Goal: Navigation & Orientation: Find specific page/section

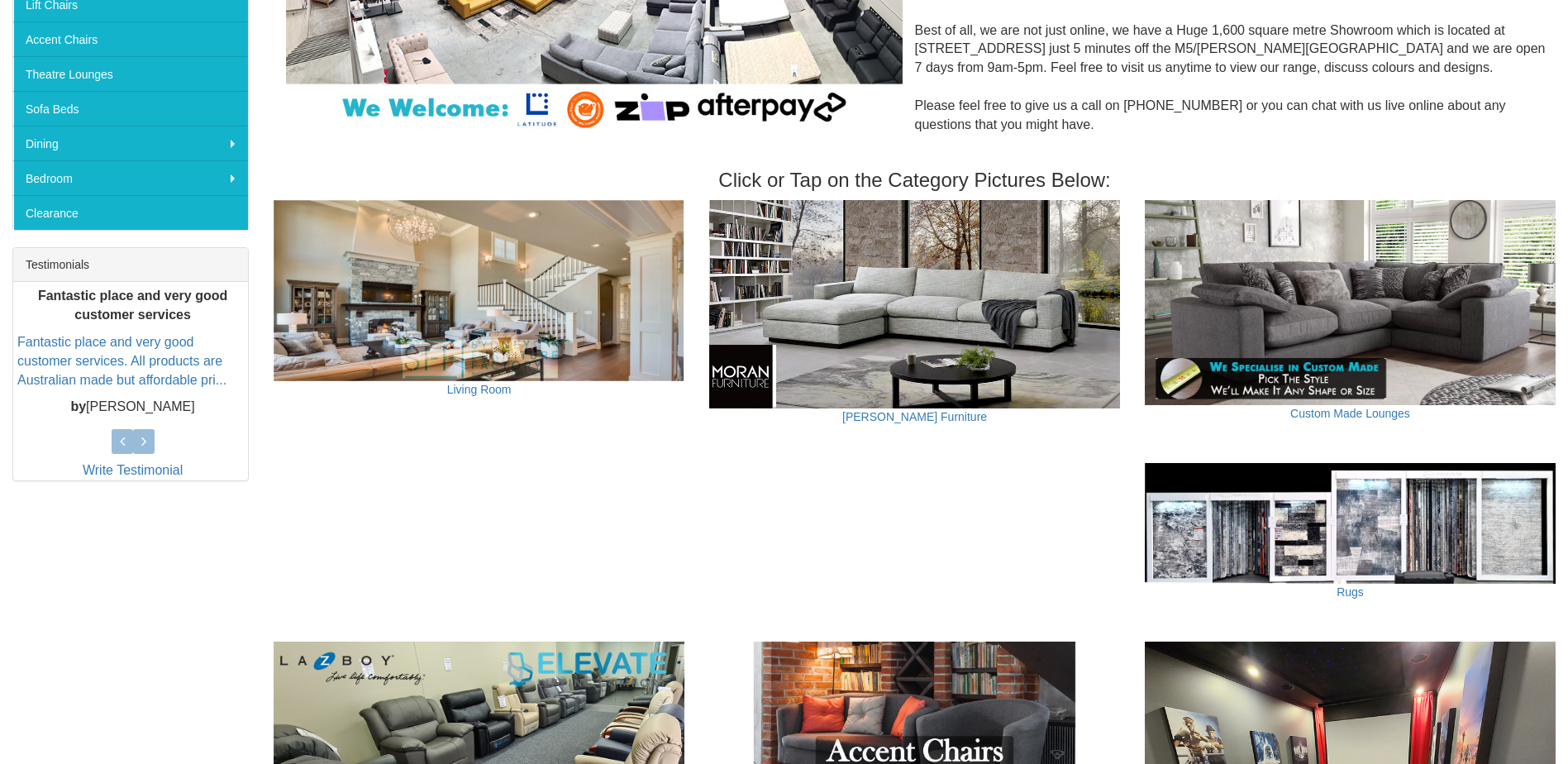
scroll to position [578, 0]
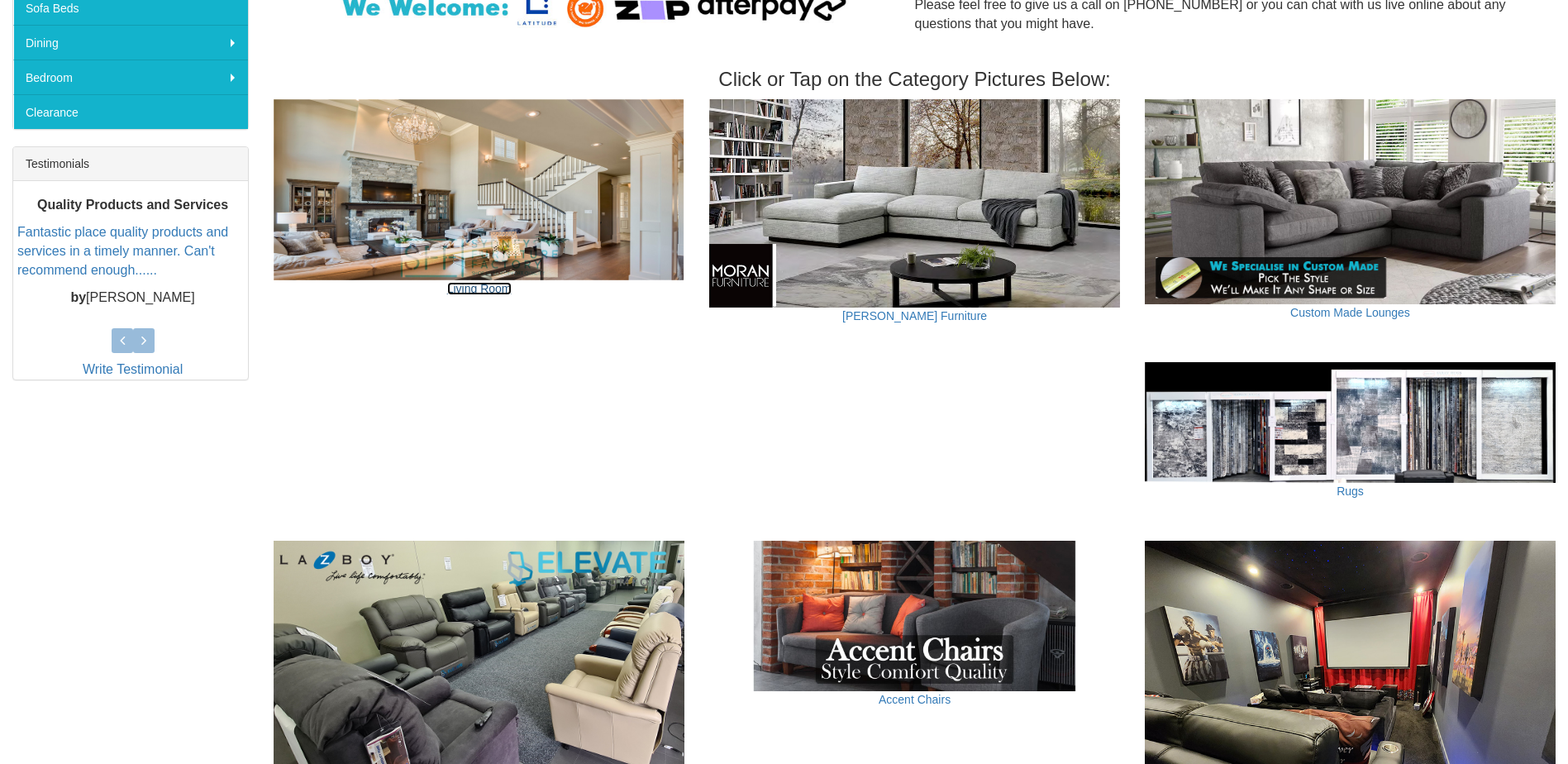
click at [491, 291] on link "Living Room" at bounding box center [479, 288] width 64 height 13
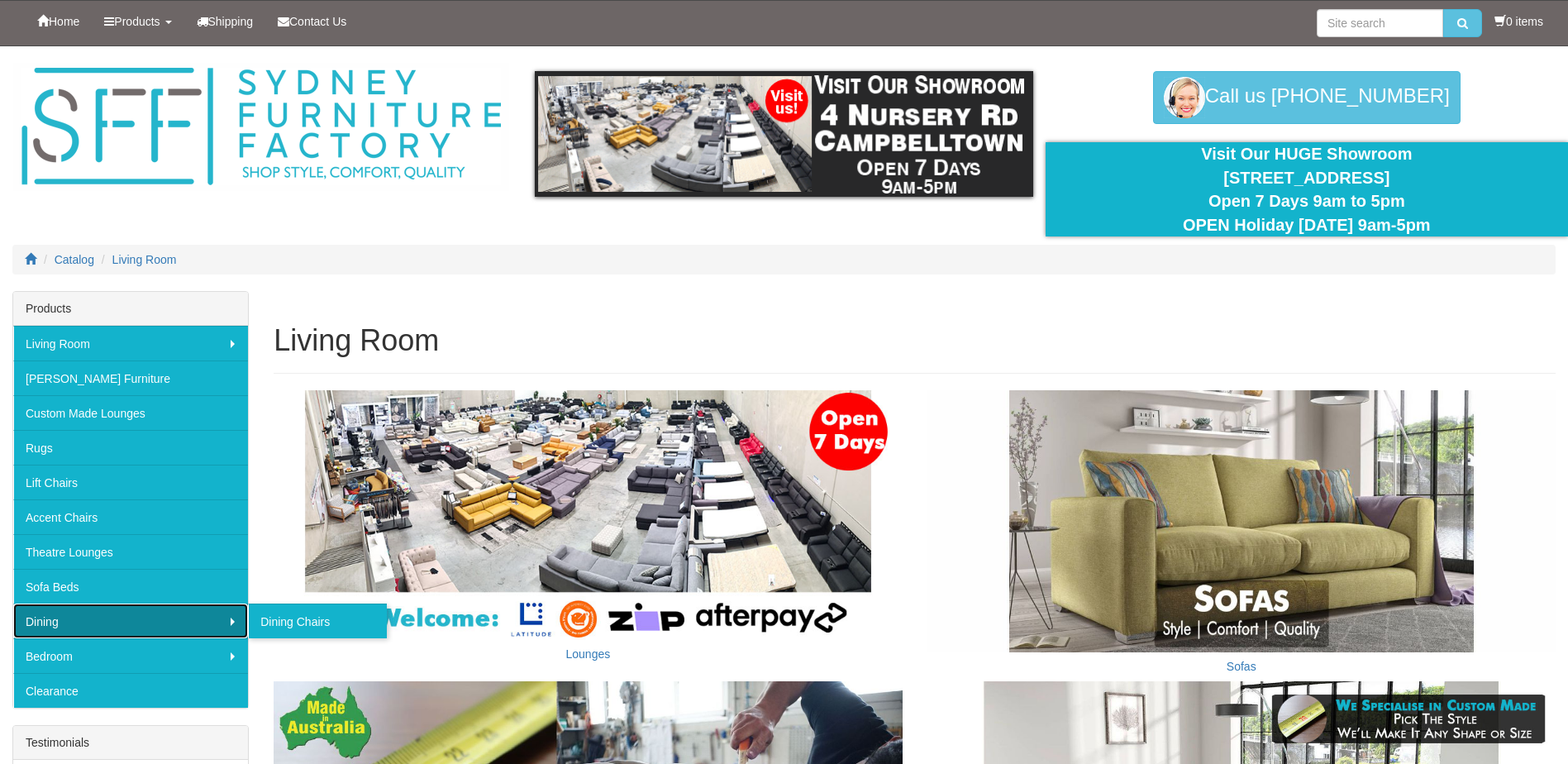
click at [229, 619] on link "Dining" at bounding box center [130, 620] width 235 height 35
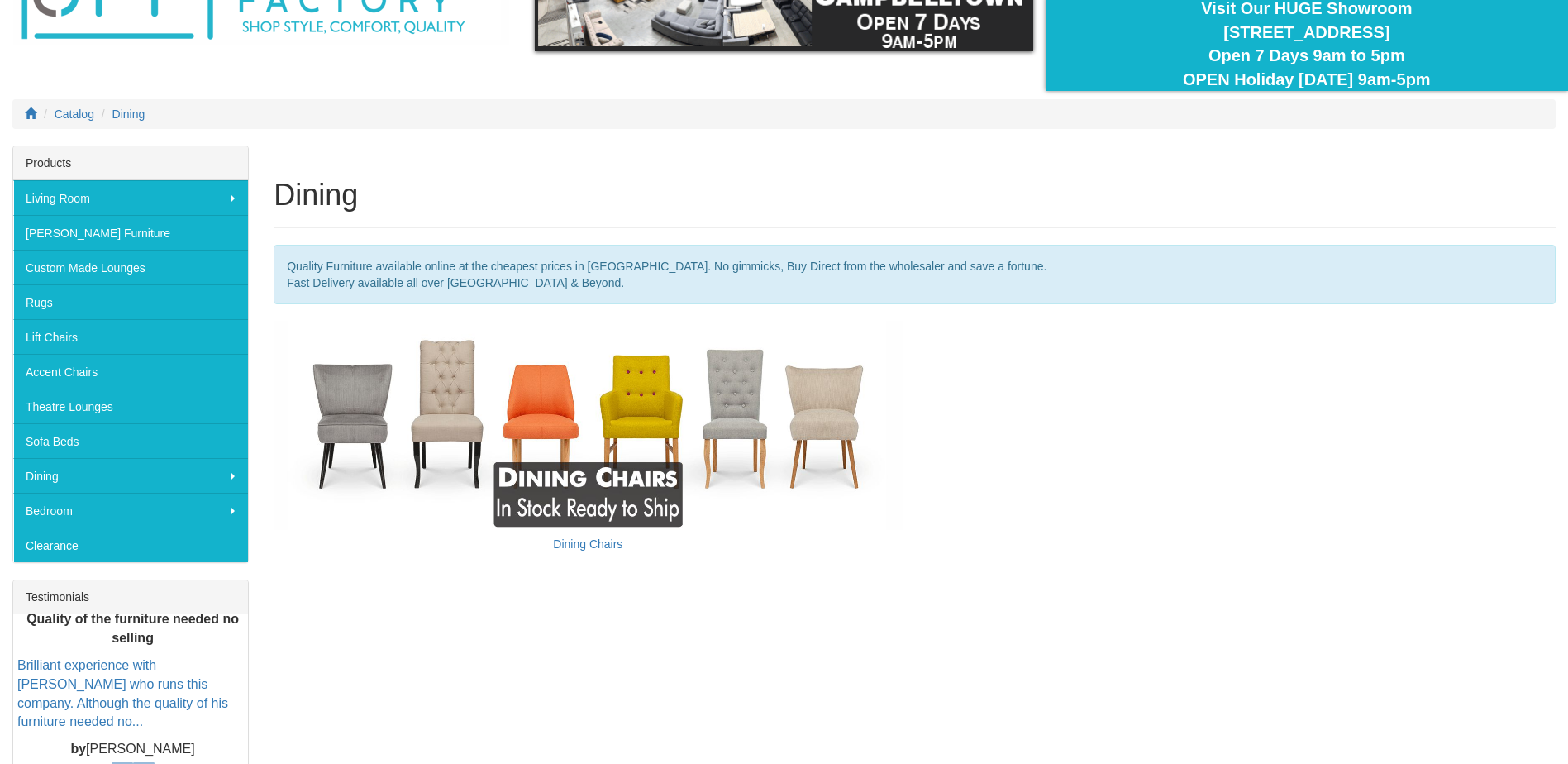
scroll to position [128, 0]
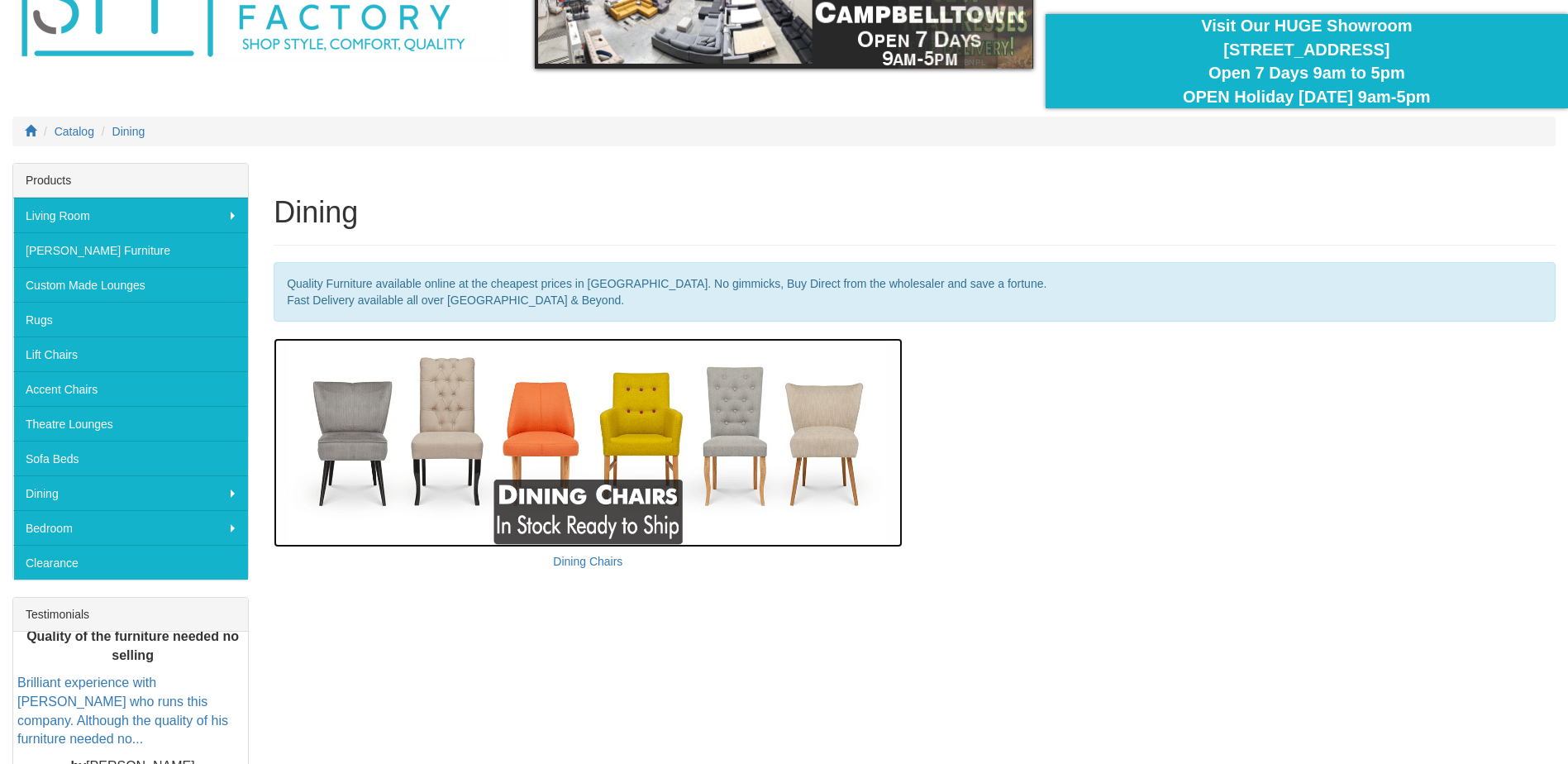
click at [541, 458] on img at bounding box center [587, 443] width 629 height 209
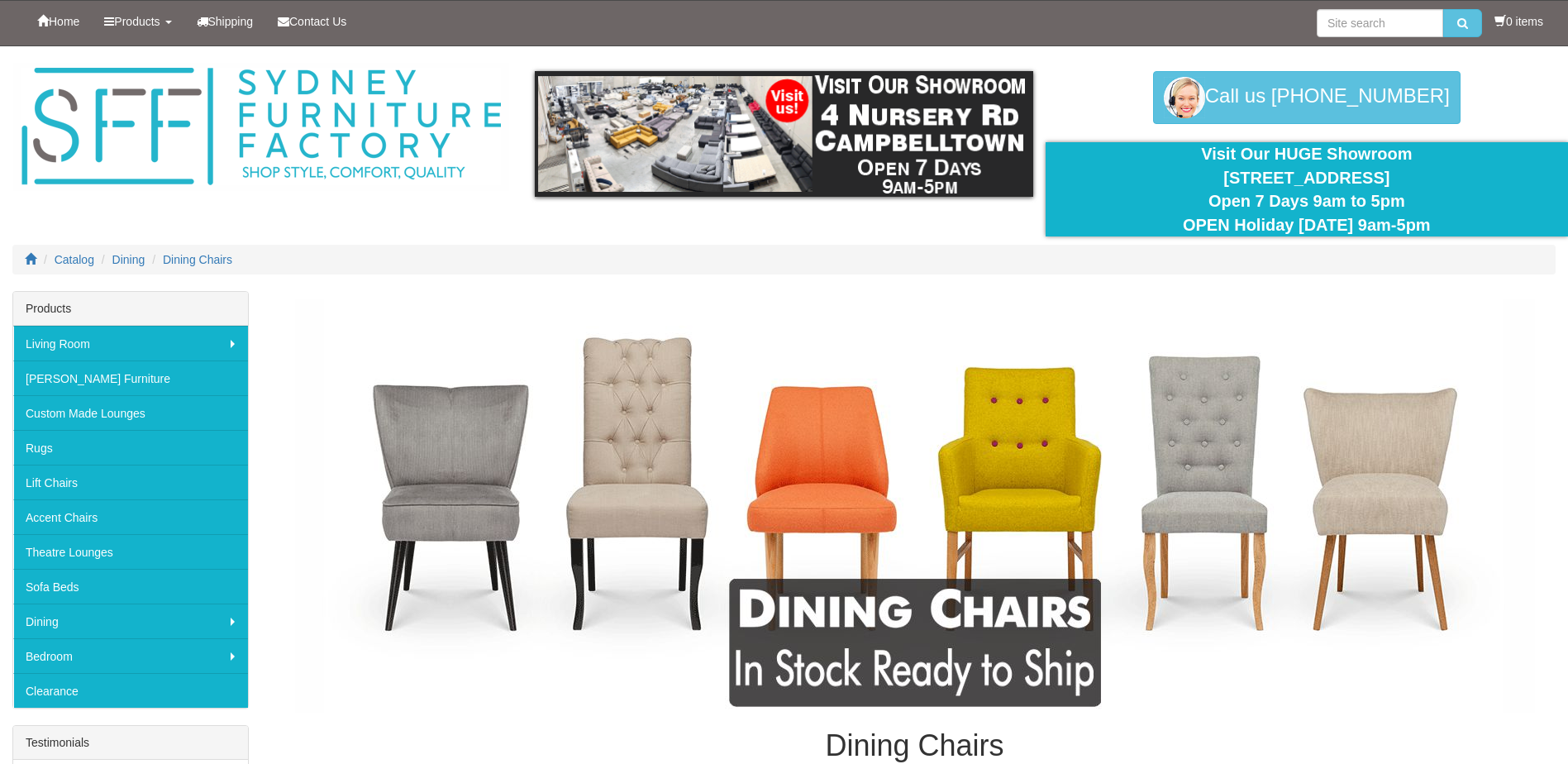
click at [825, 488] on img at bounding box center [915, 505] width 1239 height 414
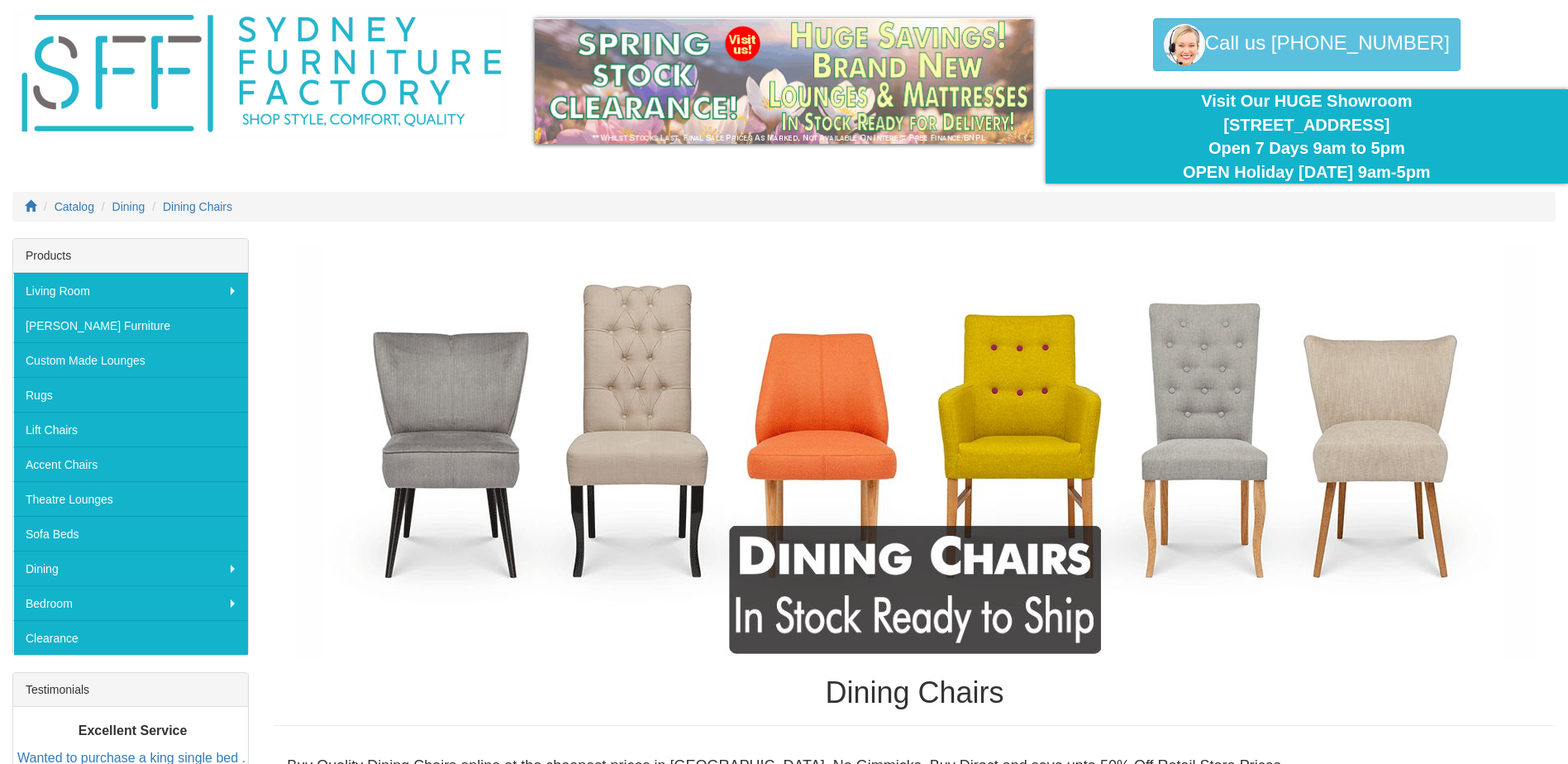
scroll to position [83, 0]
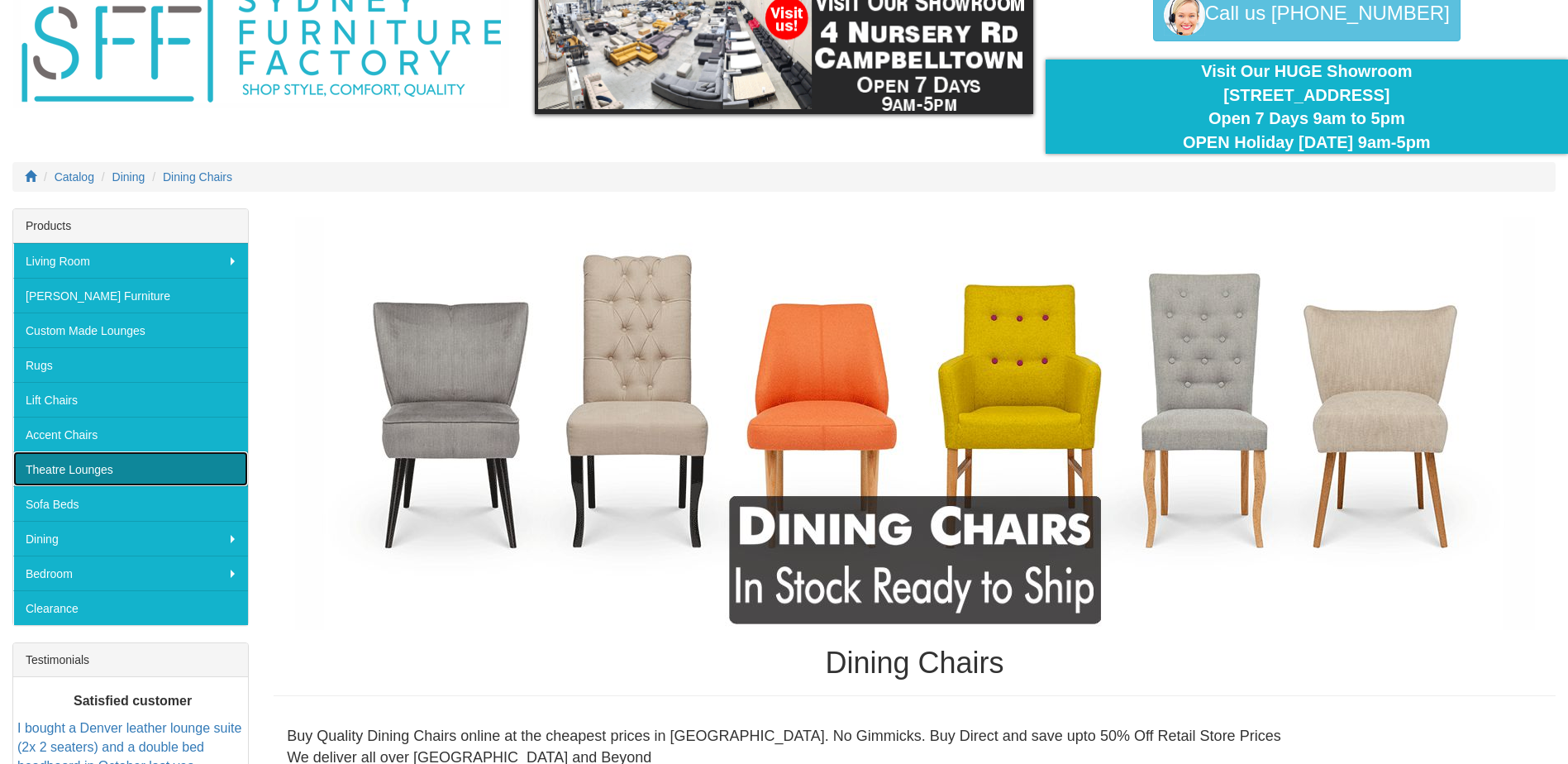
click at [186, 479] on link "Theatre Lounges" at bounding box center [130, 468] width 235 height 35
